Goal: Task Accomplishment & Management: Manage account settings

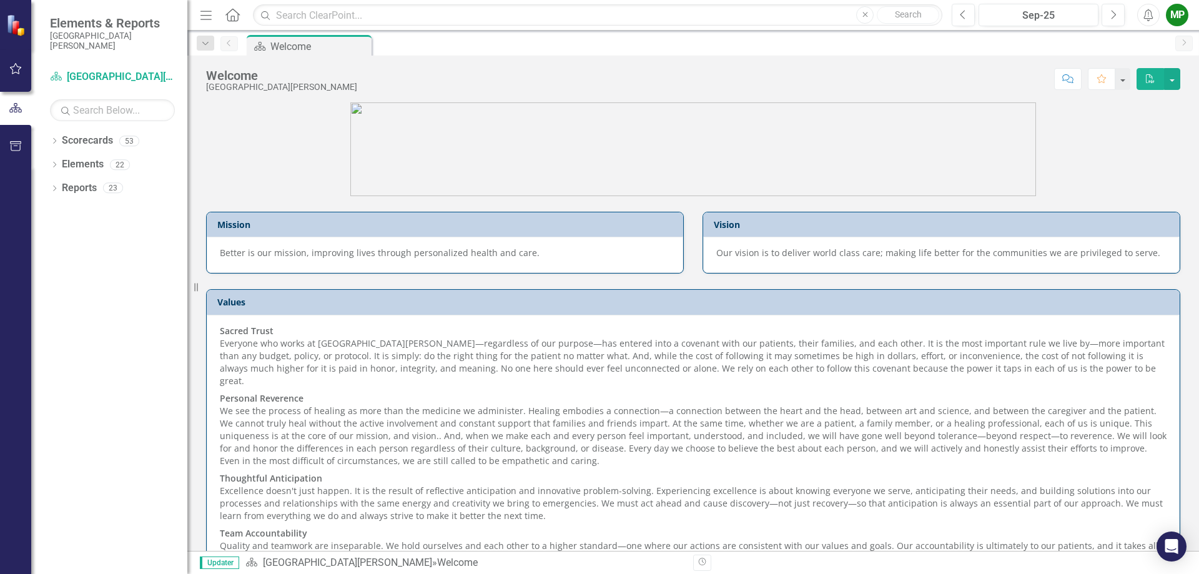
scroll to position [82, 0]
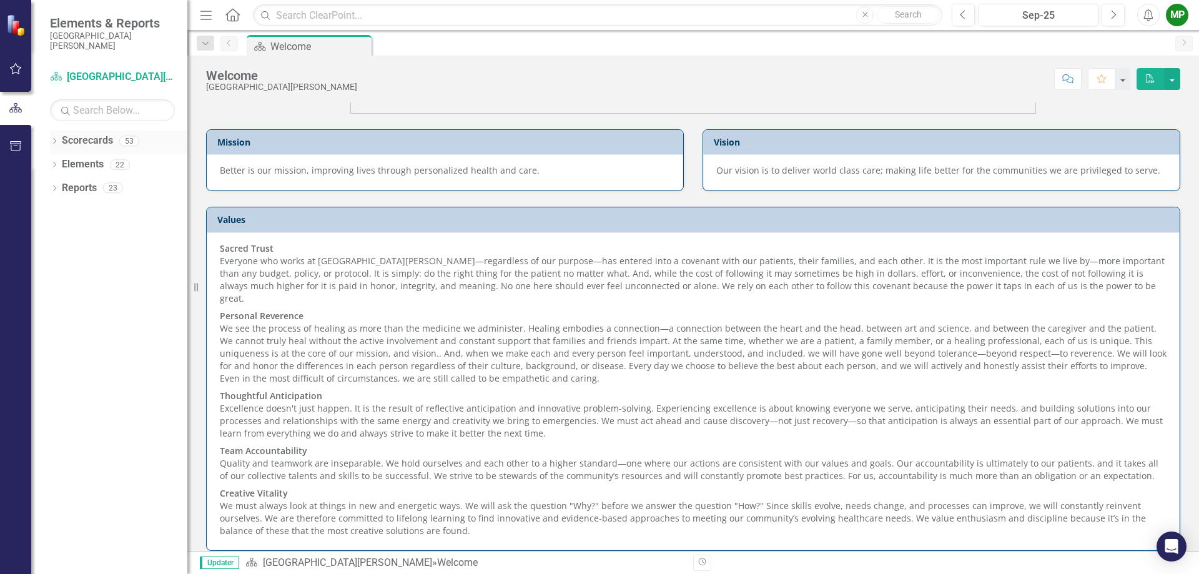
click at [51, 137] on div "Dropdown" at bounding box center [54, 142] width 9 height 11
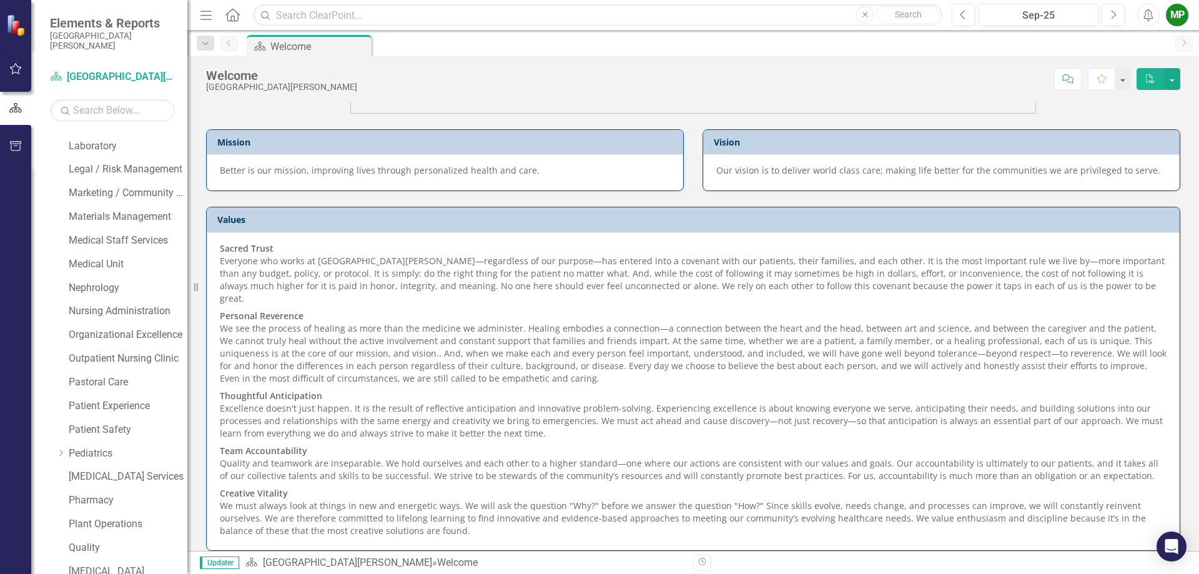
scroll to position [625, 0]
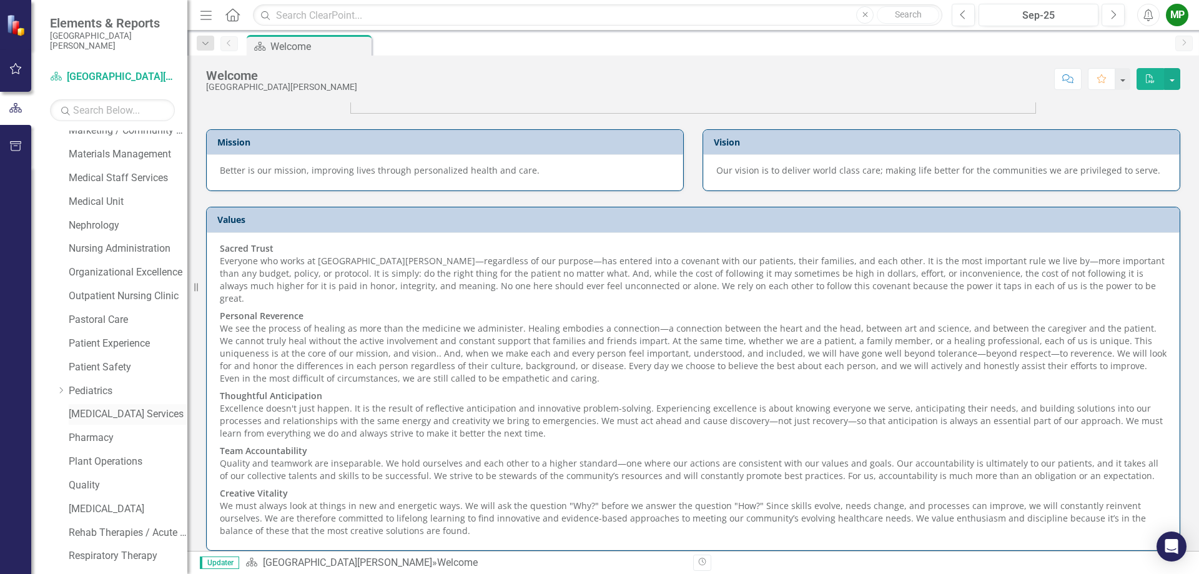
click at [111, 413] on link "[MEDICAL_DATA] Services" at bounding box center [128, 414] width 119 height 14
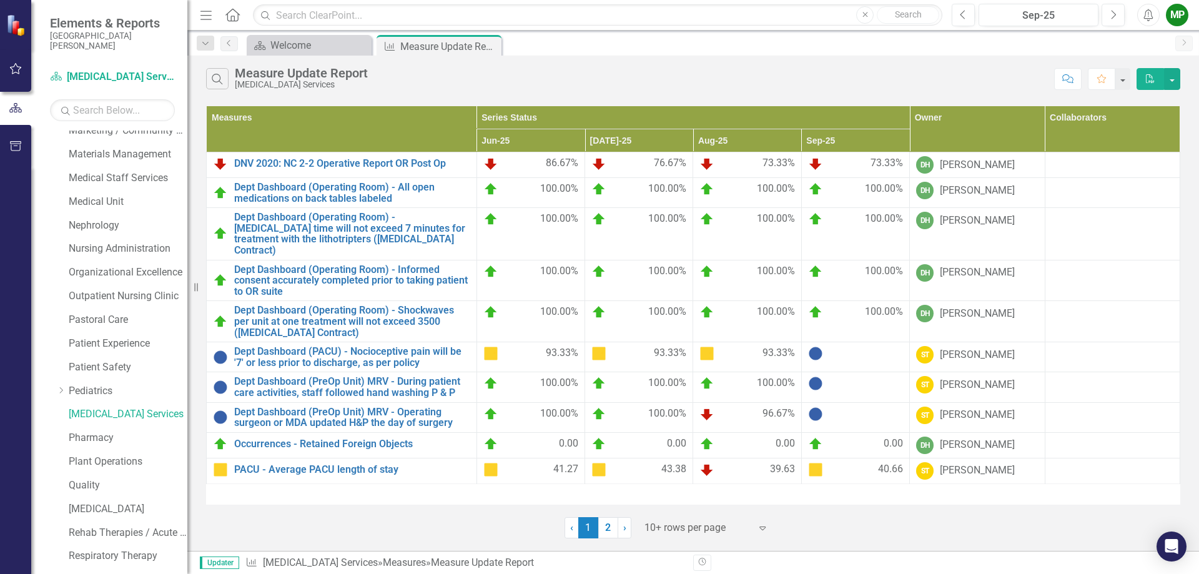
click at [760, 529] on icon "Expand" at bounding box center [762, 528] width 12 height 10
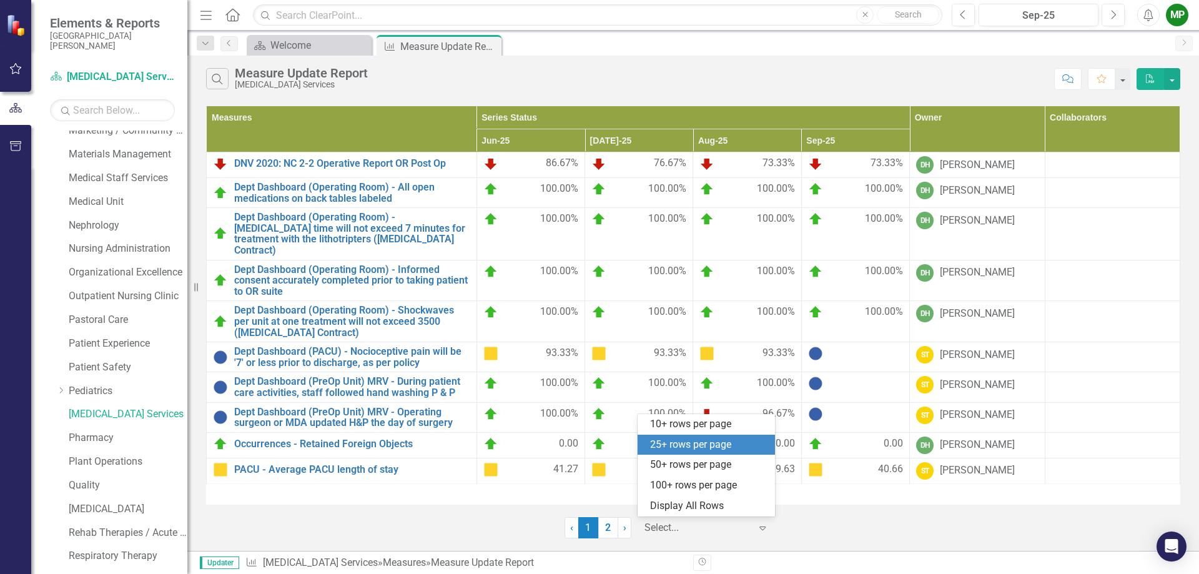
click at [710, 451] on div "25+ rows per page" at bounding box center [708, 445] width 117 height 14
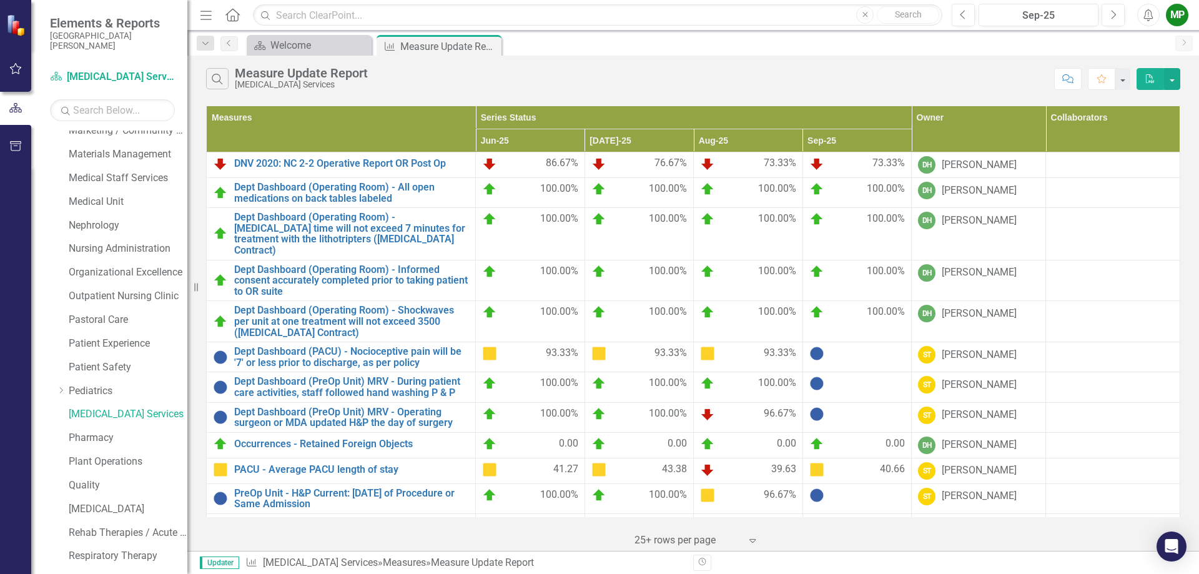
scroll to position [62, 0]
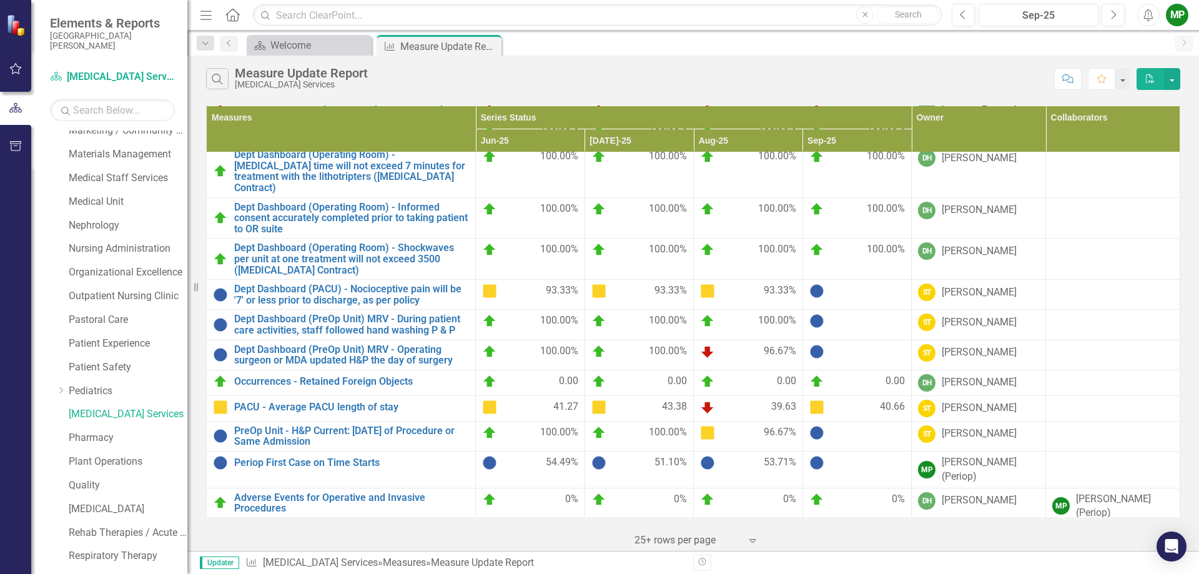
click at [854, 459] on div at bounding box center [857, 462] width 96 height 15
click at [809, 455] on img at bounding box center [816, 462] width 15 height 15
click at [846, 455] on div at bounding box center [857, 462] width 96 height 15
click at [351, 457] on link "Periop First Case on Time Starts" at bounding box center [351, 462] width 235 height 11
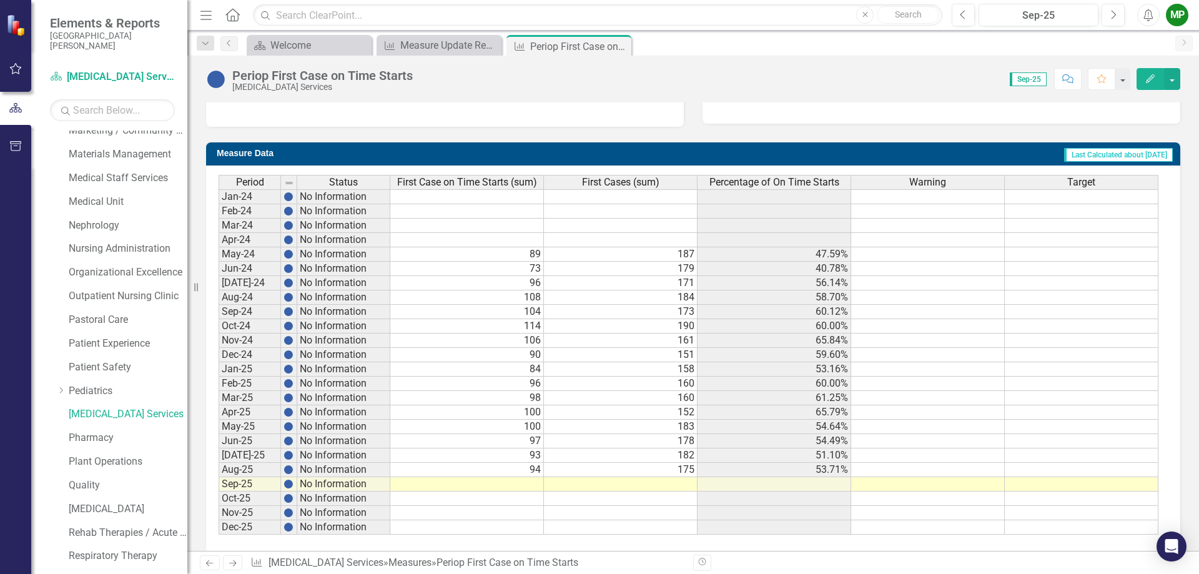
scroll to position [375, 0]
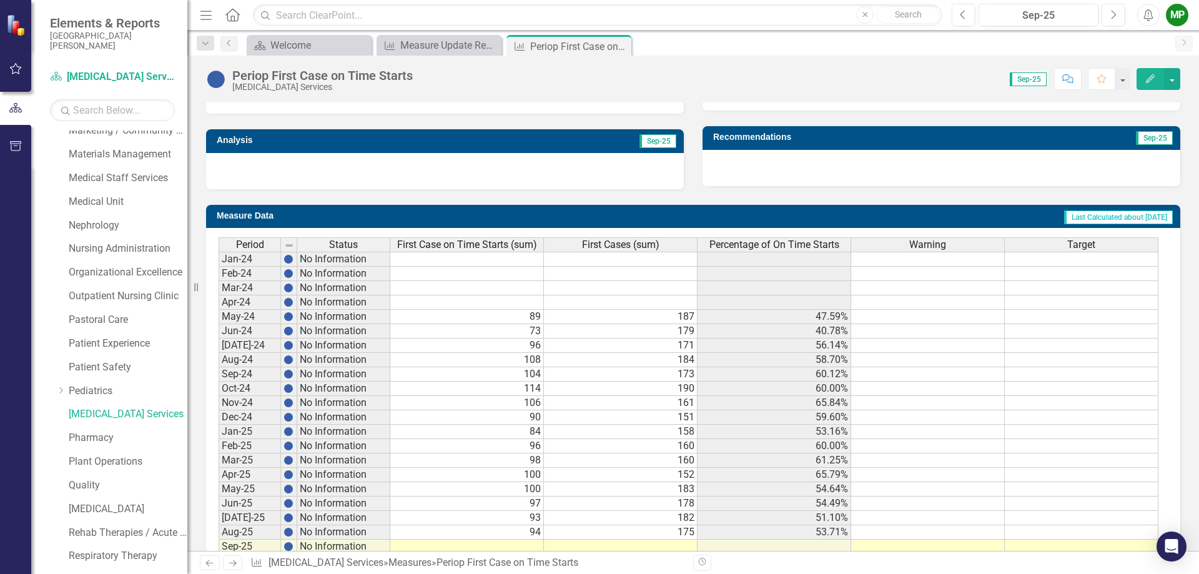
click at [527, 302] on td at bounding box center [467, 302] width 154 height 14
type textarea "96"
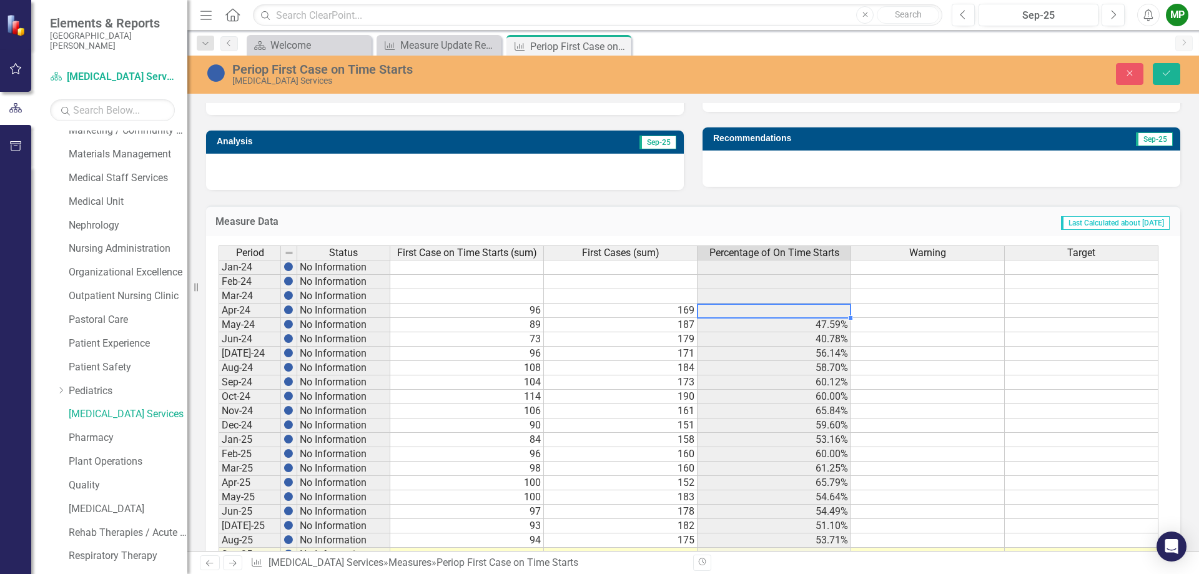
type textarea "169"
click at [1170, 77] on icon "Save" at bounding box center [1166, 73] width 11 height 9
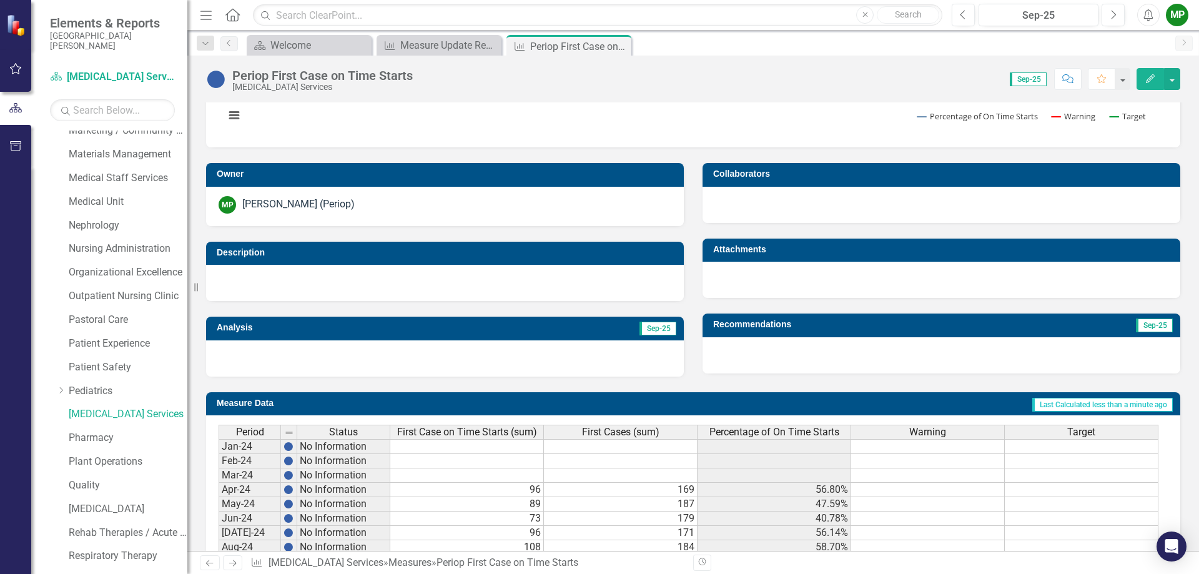
scroll to position [437, 0]
